Goal: Transaction & Acquisition: Obtain resource

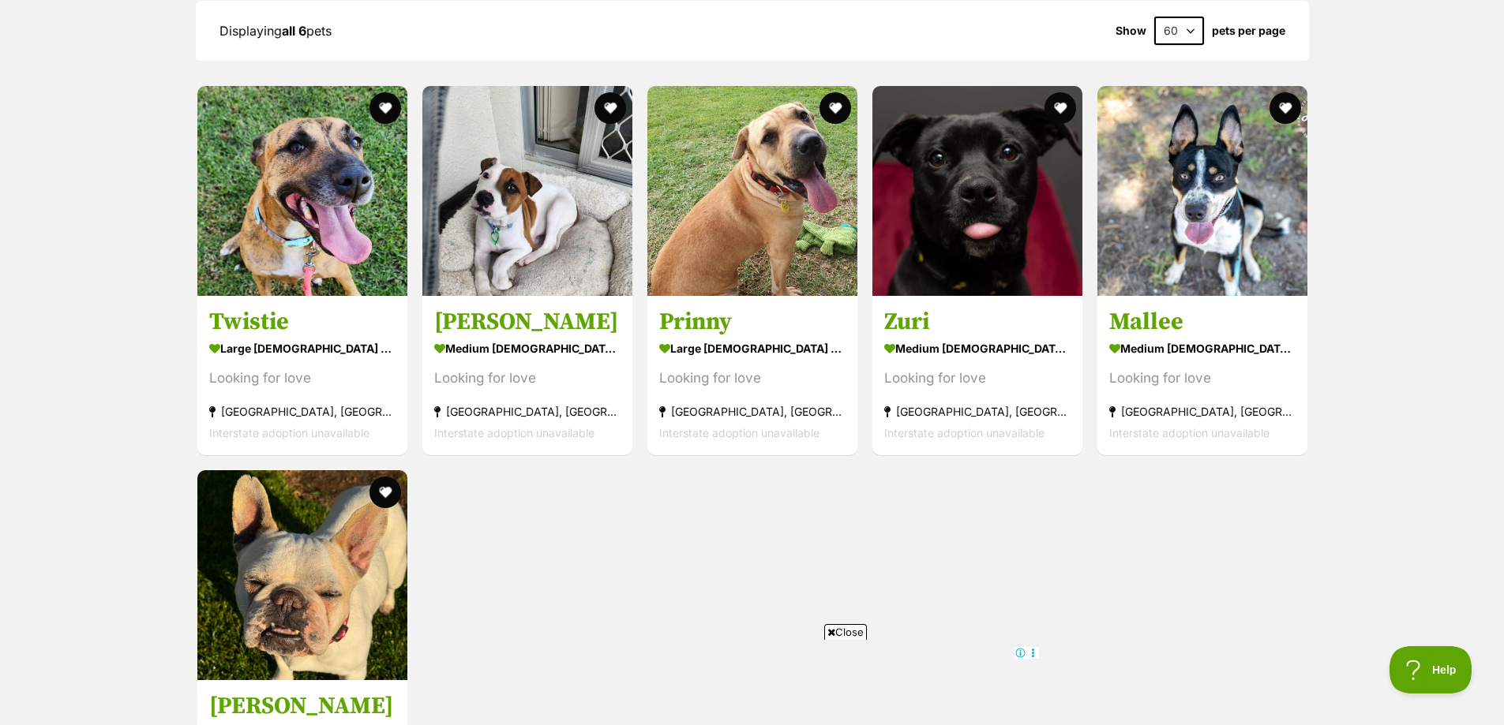
scroll to position [1319, 0]
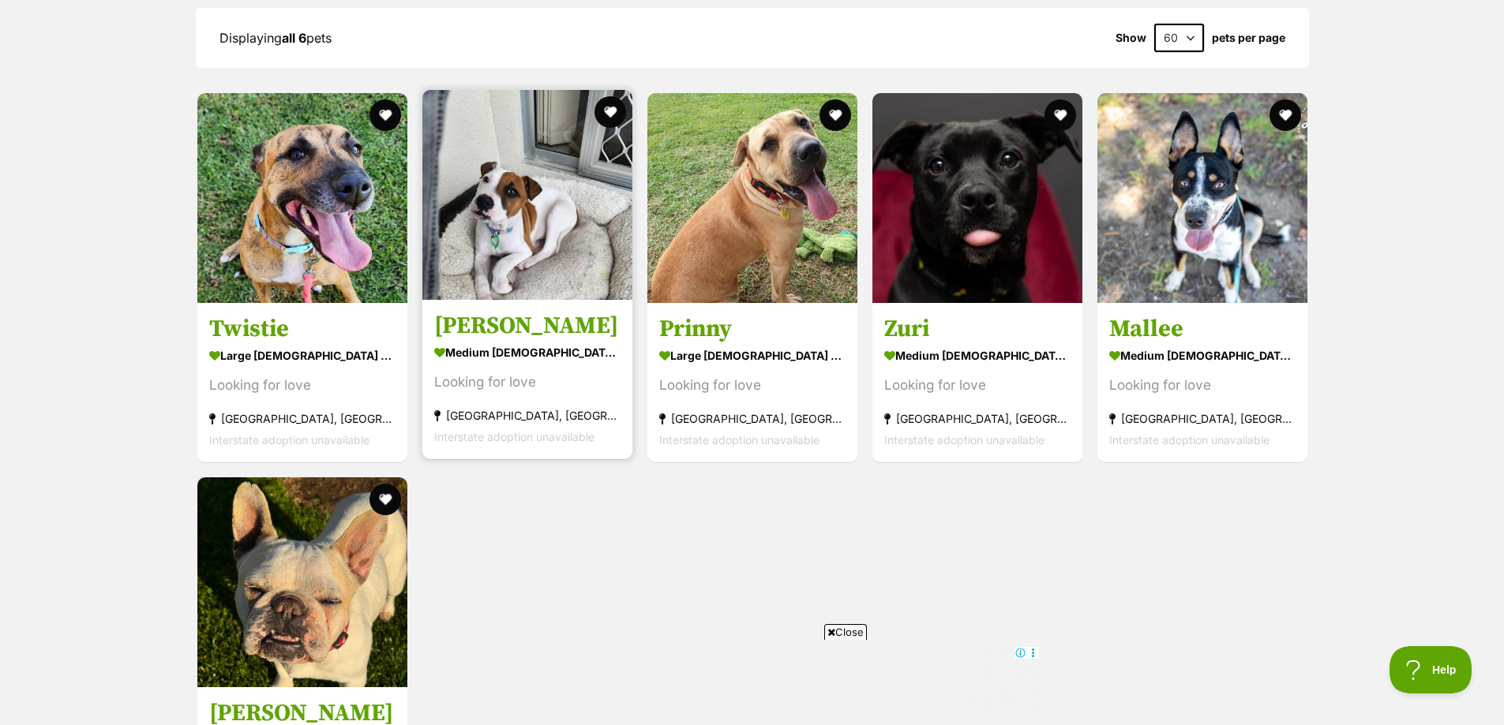
click at [481, 208] on img at bounding box center [527, 195] width 210 height 210
